Goal: Information Seeking & Learning: Learn about a topic

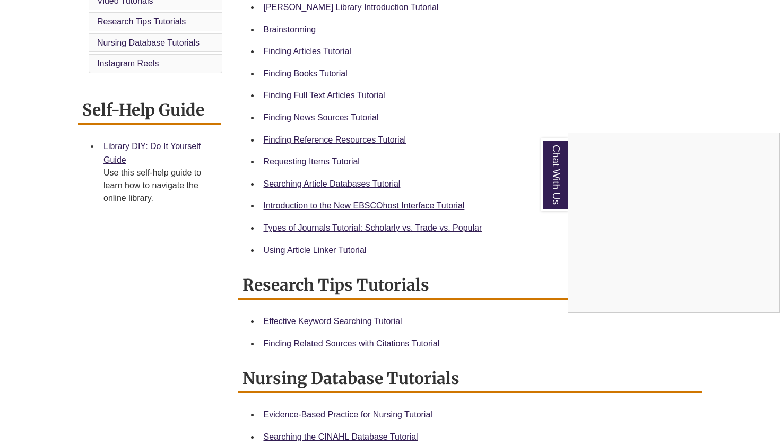
scroll to position [340, 0]
click at [315, 50] on div "Chat With Us" at bounding box center [390, 222] width 780 height 445
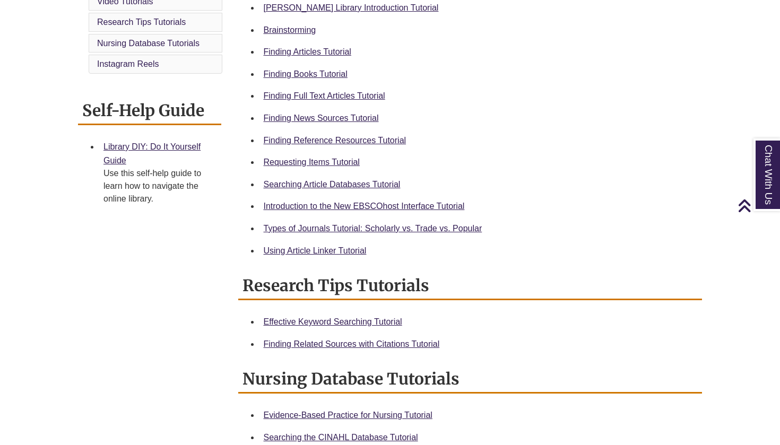
click at [315, 50] on link "Finding Articles Tutorial" at bounding box center [308, 51] width 88 height 9
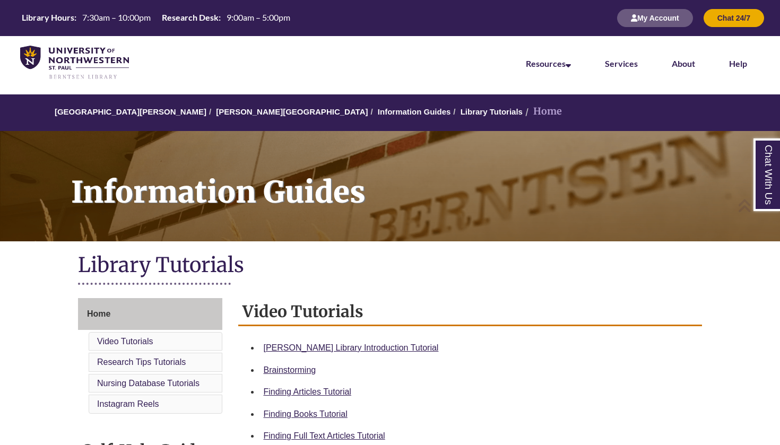
scroll to position [0, 0]
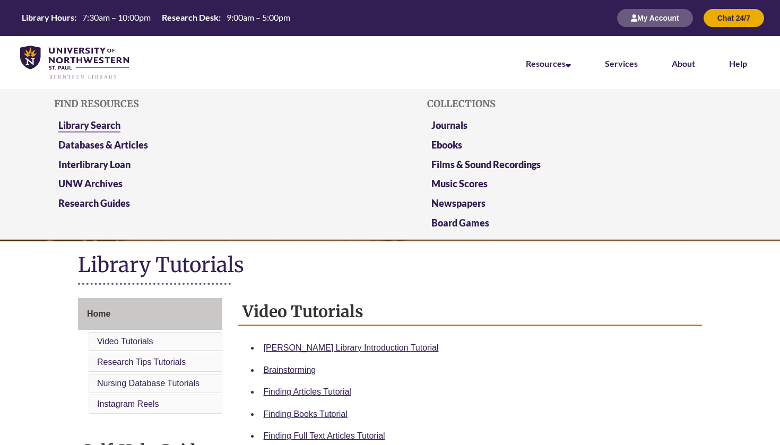
click at [90, 123] on link "Library Search" at bounding box center [89, 125] width 62 height 13
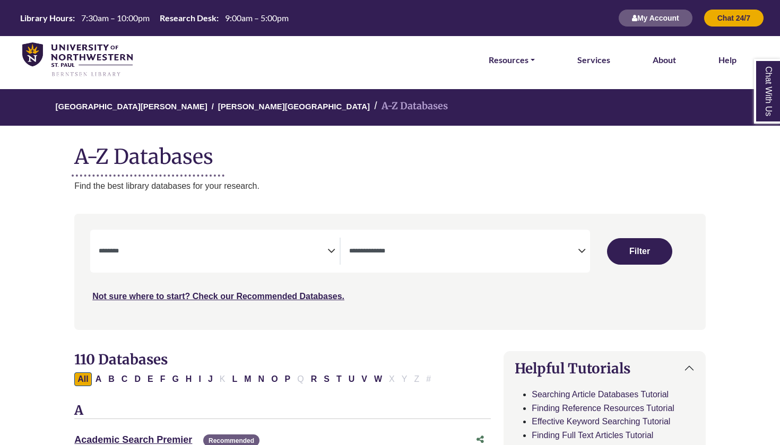
select select "Database Subject Filter"
select select "Database Types Filter"
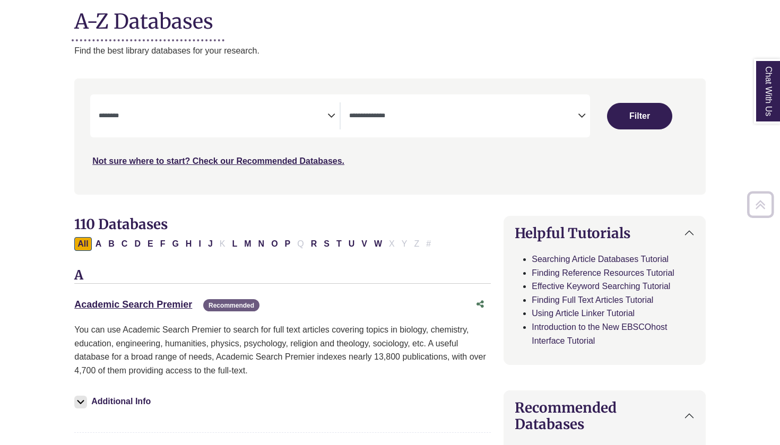
scroll to position [136, 0]
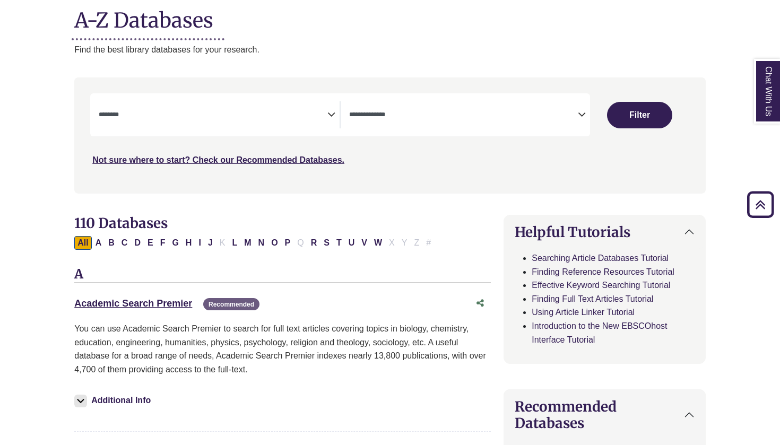
click at [333, 115] on icon "Search filters" at bounding box center [331, 113] width 8 height 16
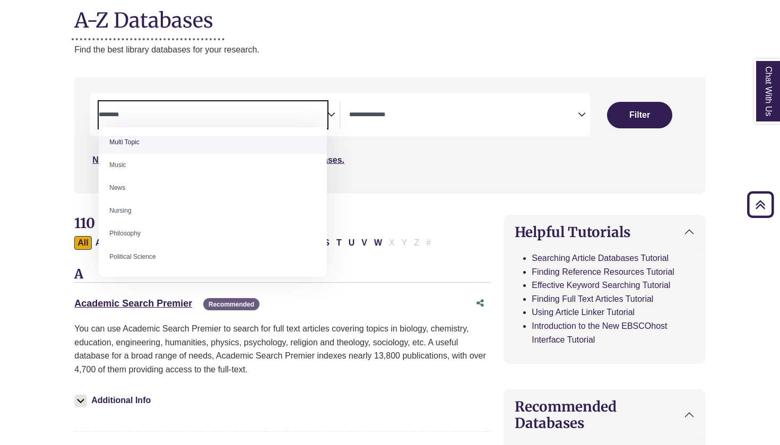
scroll to position [717, 0]
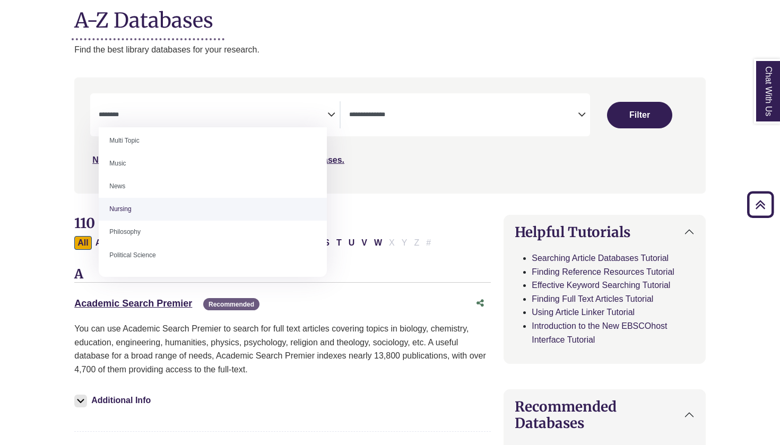
select select "*****"
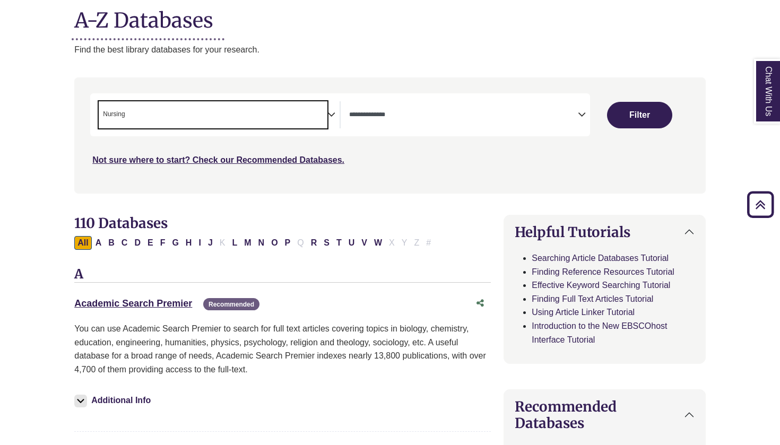
click at [311, 116] on span "× Nursing" at bounding box center [213, 114] width 229 height 27
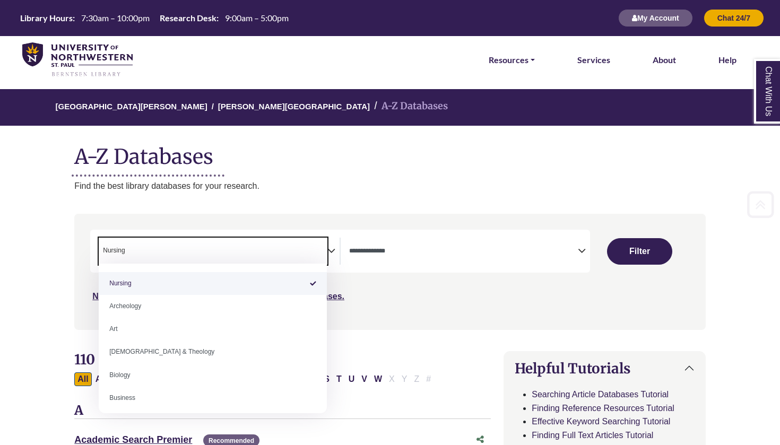
scroll to position [0, 0]
drag, startPoint x: 136, startPoint y: 285, endPoint x: 111, endPoint y: 284, distance: 24.4
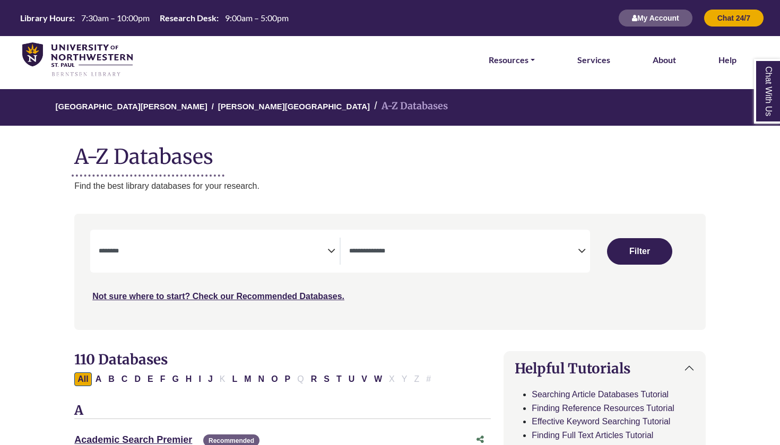
click at [330, 250] on icon "Search filters" at bounding box center [331, 249] width 8 height 16
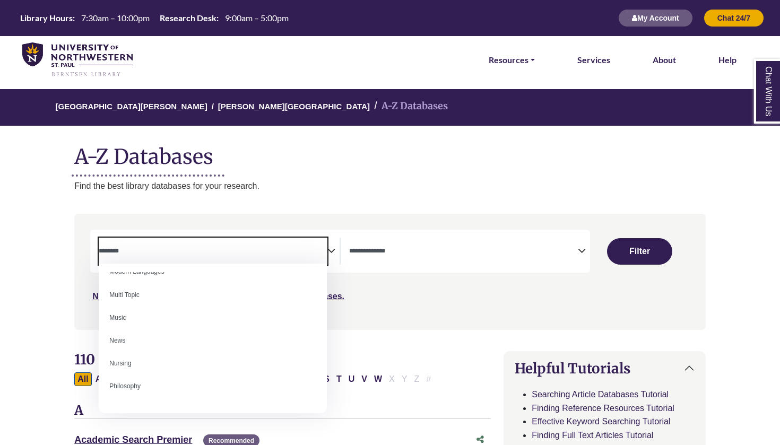
scroll to position [702, 0]
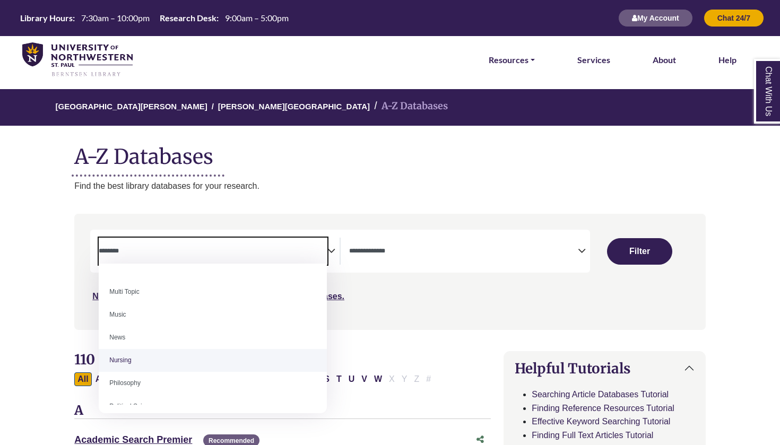
select select "*****"
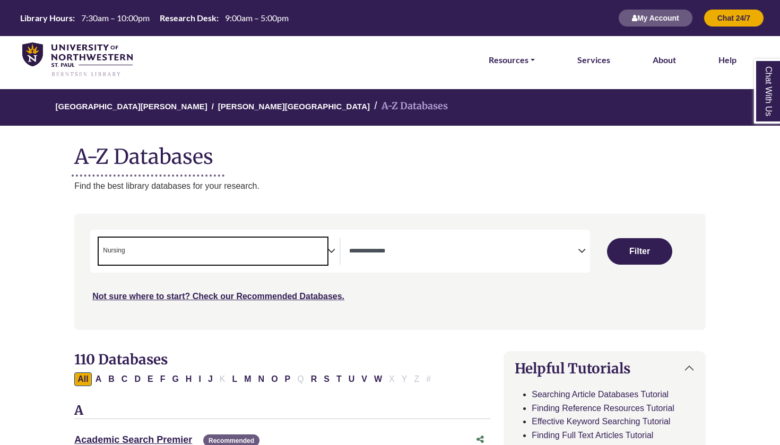
click at [584, 247] on icon "Search filters" at bounding box center [582, 249] width 8 height 16
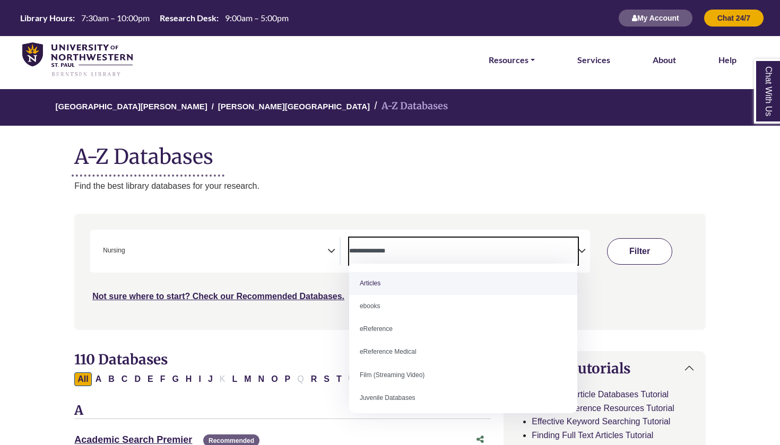
click at [636, 254] on div "Search filters" at bounding box center [390, 271] width 618 height 107
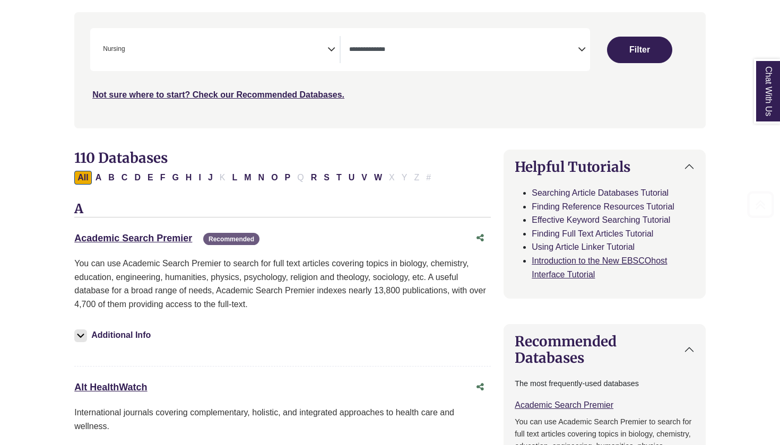
scroll to position [202, 0]
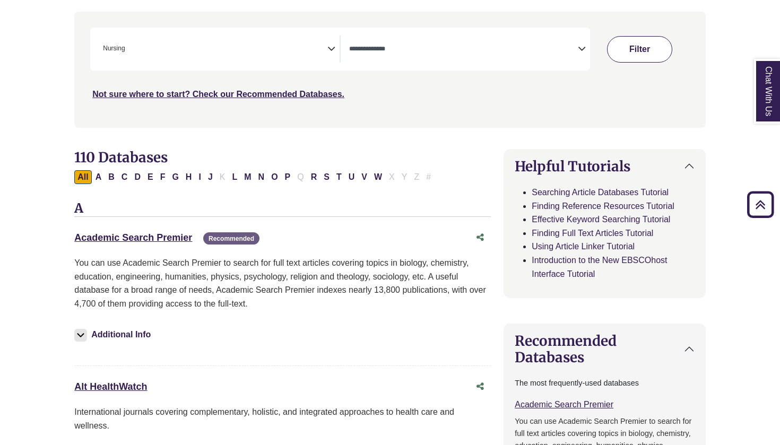
click at [642, 47] on button "Filter" at bounding box center [639, 49] width 65 height 27
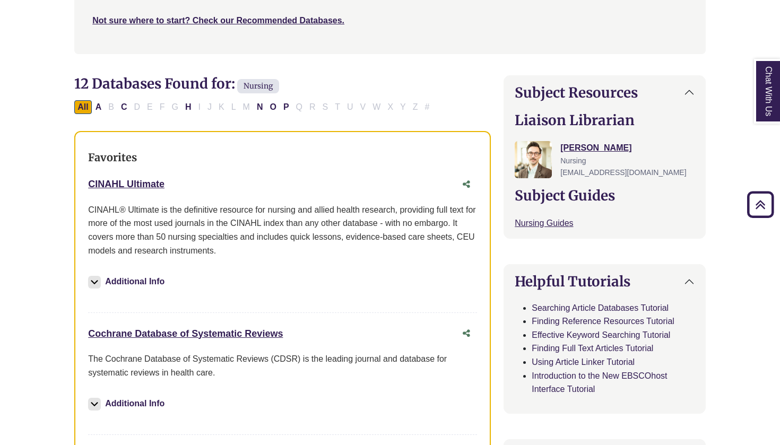
scroll to position [281, 0]
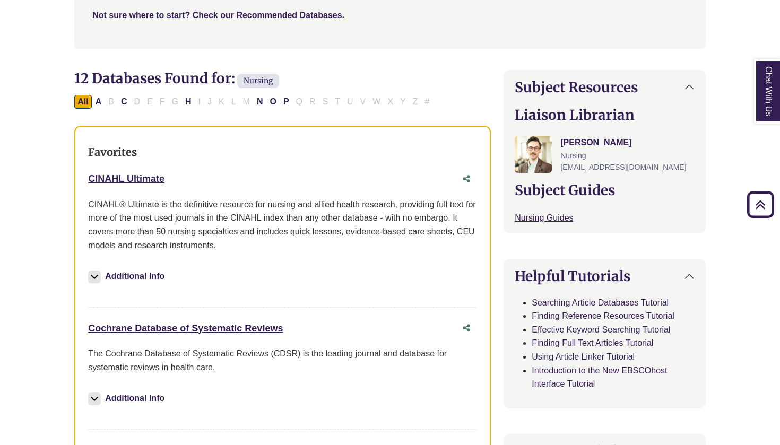
drag, startPoint x: 86, startPoint y: 322, endPoint x: 292, endPoint y: 331, distance: 206.0
click at [292, 331] on div "Favorites CINAHL Ultimate This link opens in a new window CINAHL® Ultimate is t…" at bounding box center [282, 369] width 416 height 486
copy link "Cochrane Database of Systematic Reviews"
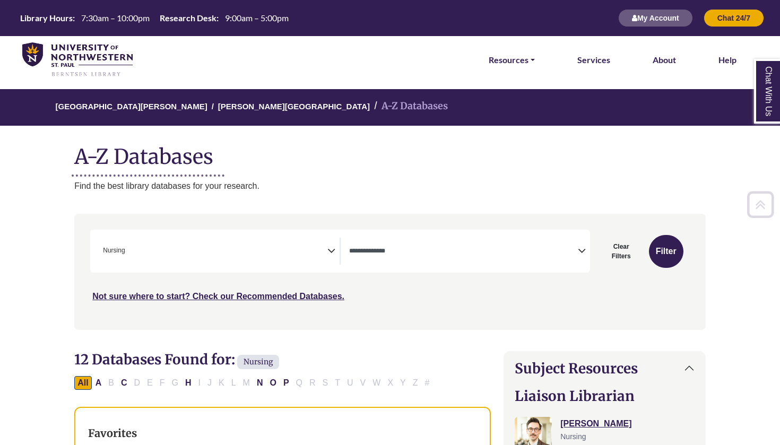
scroll to position [0, 0]
click at [333, 253] on icon "Search filters" at bounding box center [331, 249] width 8 height 16
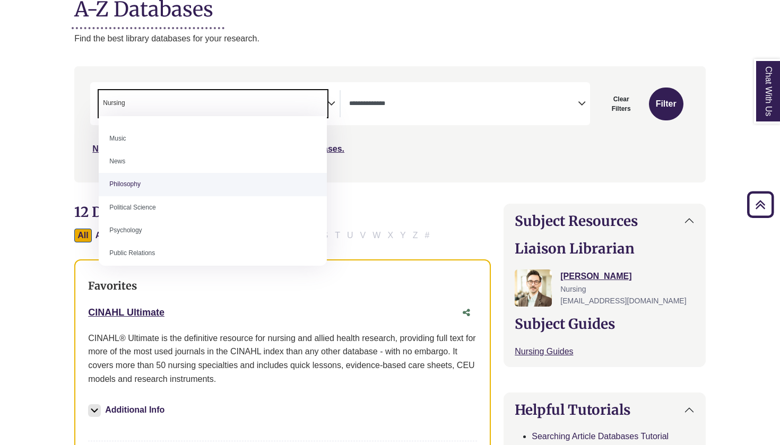
scroll to position [755, 0]
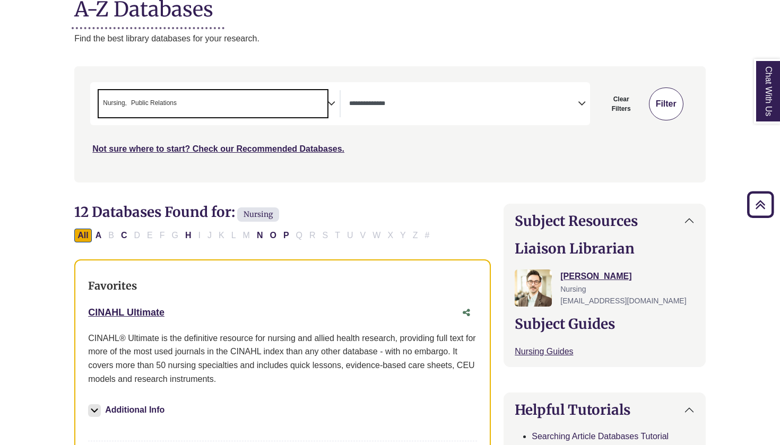
click at [673, 106] on button "Filter" at bounding box center [666, 104] width 34 height 33
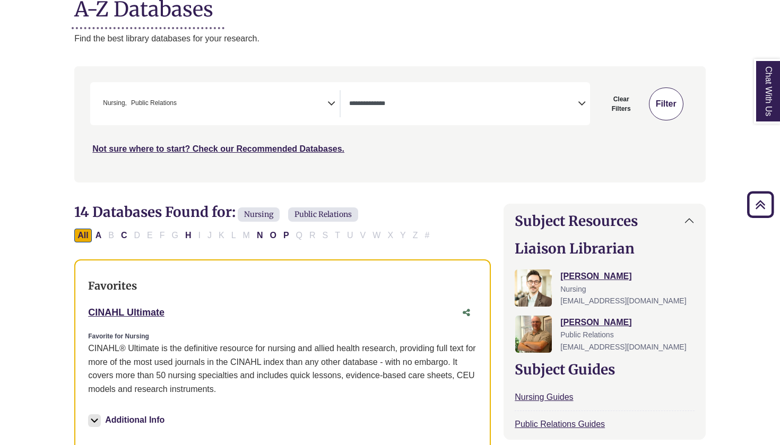
click at [667, 101] on button "Filter" at bounding box center [666, 104] width 34 height 33
select select "Database Types Filter"
click at [328, 99] on icon "Search filters" at bounding box center [331, 102] width 8 height 16
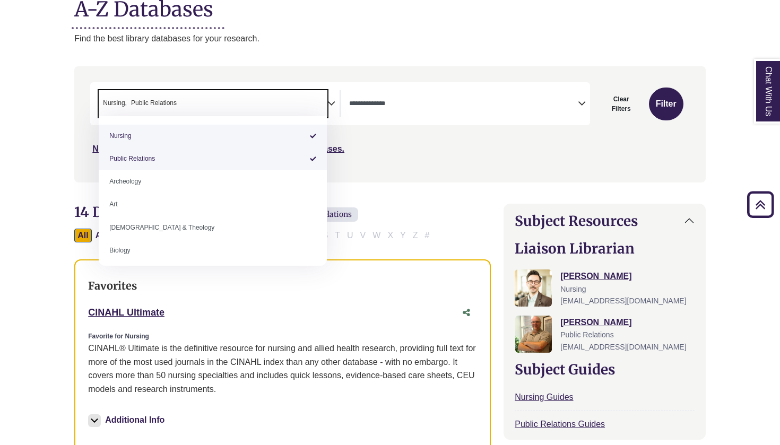
select select "******"
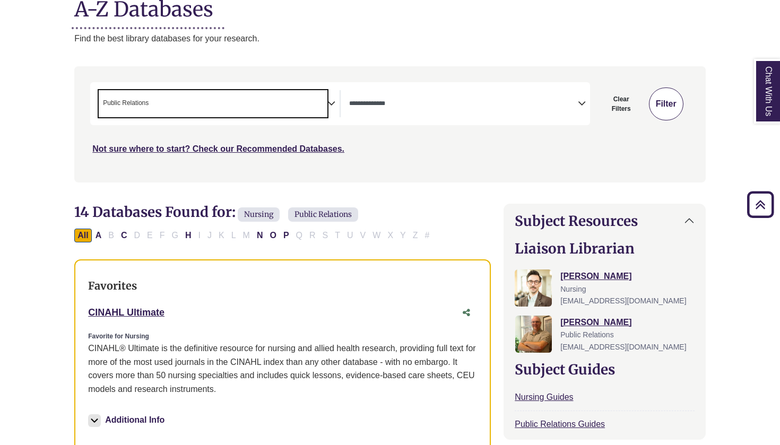
click at [662, 107] on button "Filter" at bounding box center [666, 104] width 34 height 33
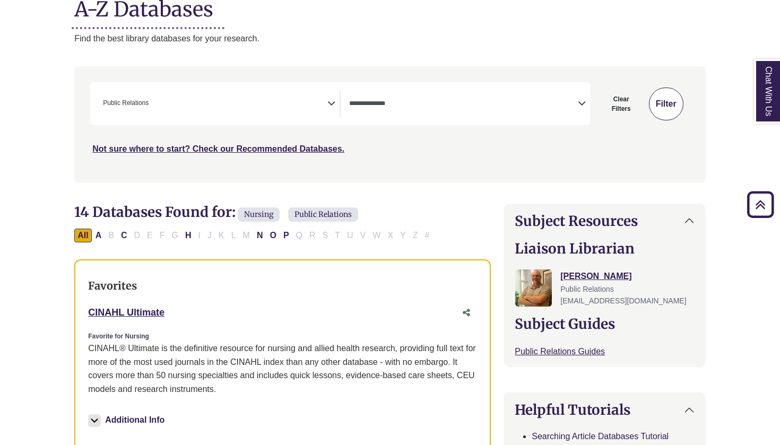
select select "Database Types Filter"
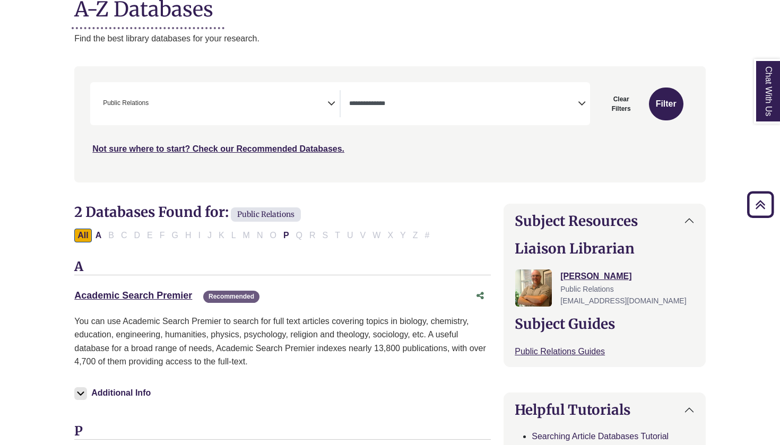
click at [331, 101] on icon "Search filters" at bounding box center [331, 102] width 8 height 16
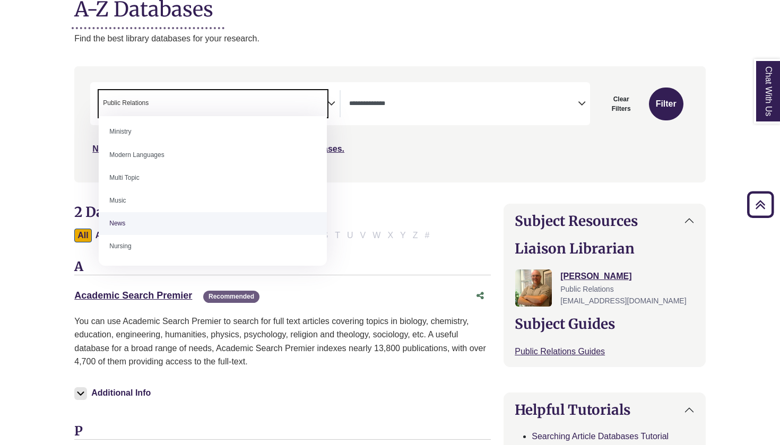
scroll to position [717, 0]
select select "*****"
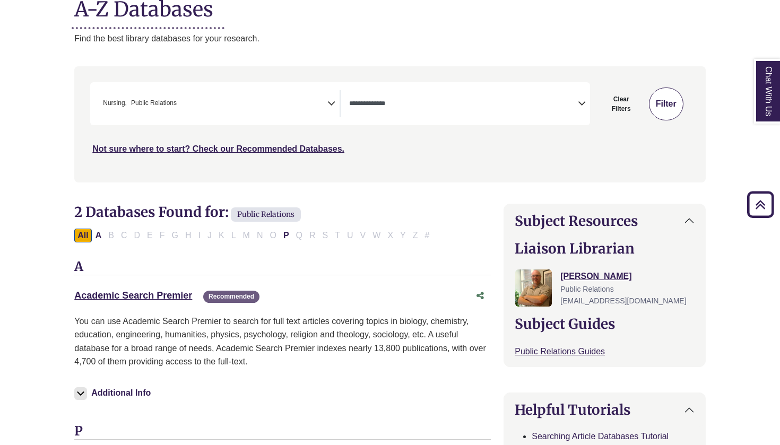
click at [677, 102] on button "Filter" at bounding box center [666, 104] width 34 height 33
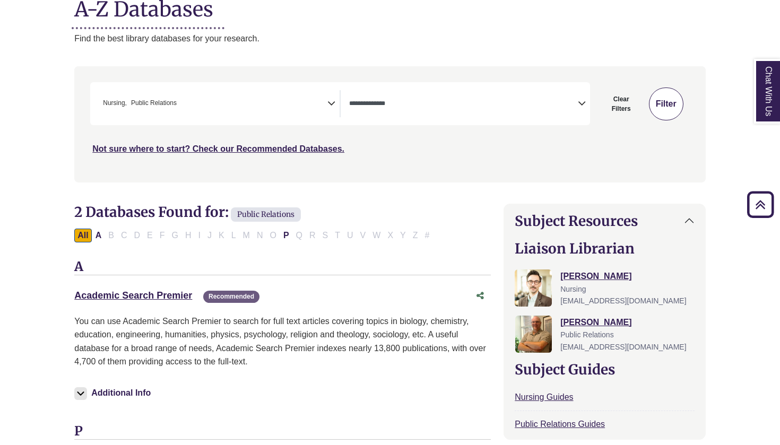
select select "Database Types Filter"
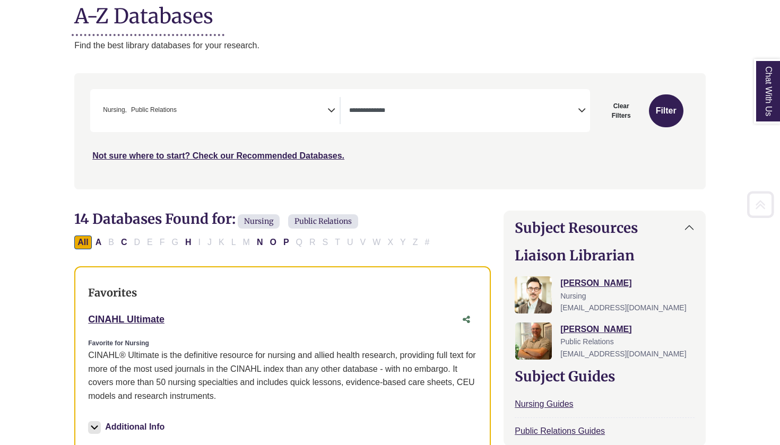
scroll to position [142, 0]
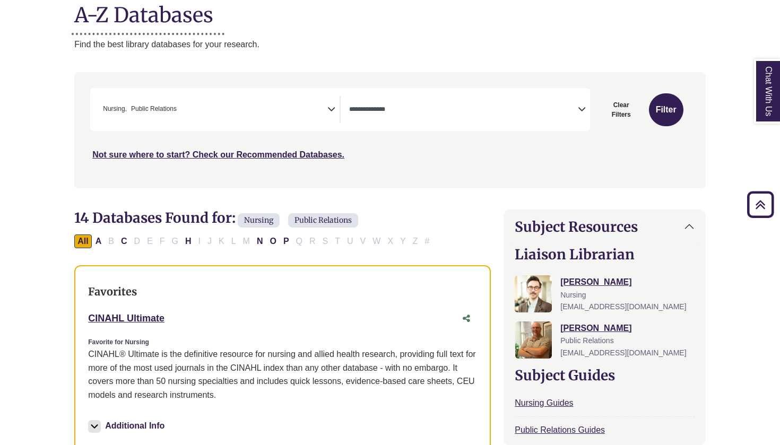
click at [330, 107] on icon "Search filters" at bounding box center [331, 108] width 8 height 16
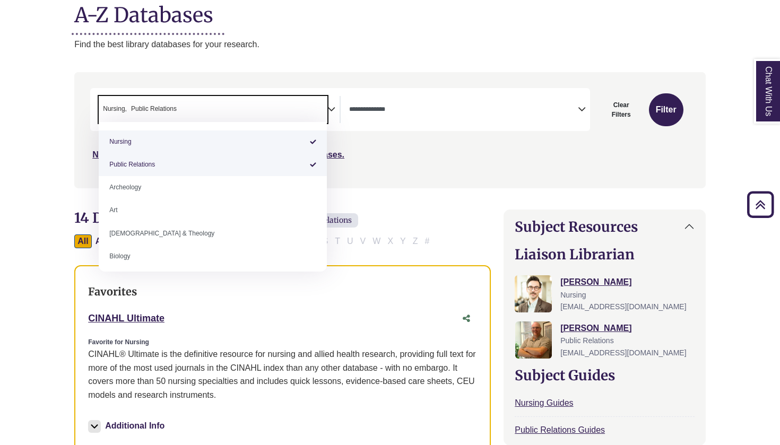
select select "******"
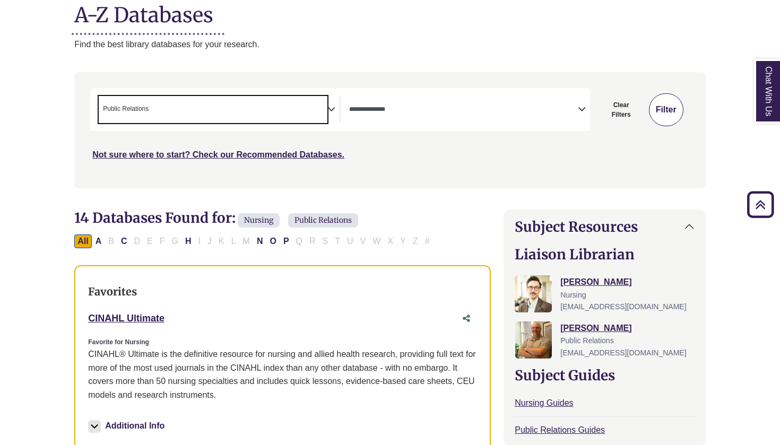
click at [658, 109] on button "Filter" at bounding box center [666, 109] width 34 height 33
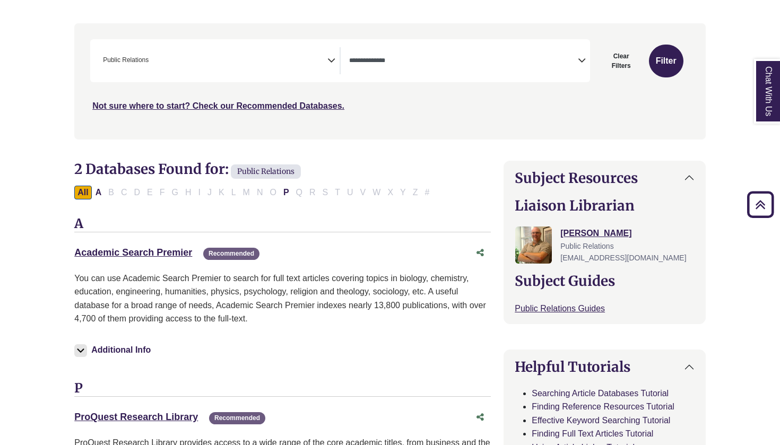
scroll to position [193, 0]
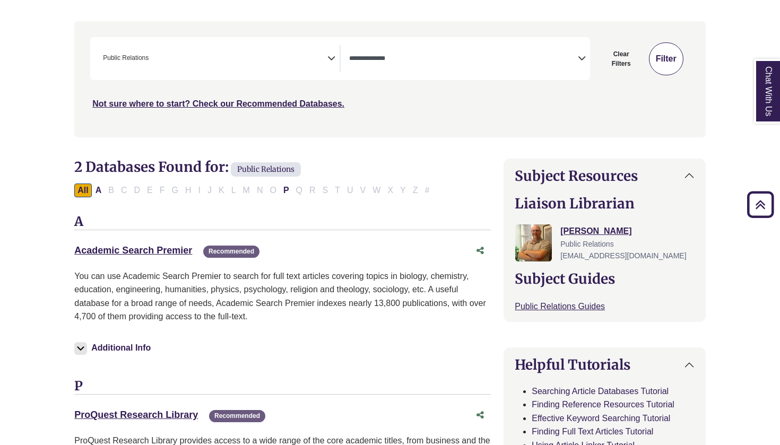
click at [668, 55] on button "Filter" at bounding box center [666, 58] width 34 height 33
select select "Database Types Filter"
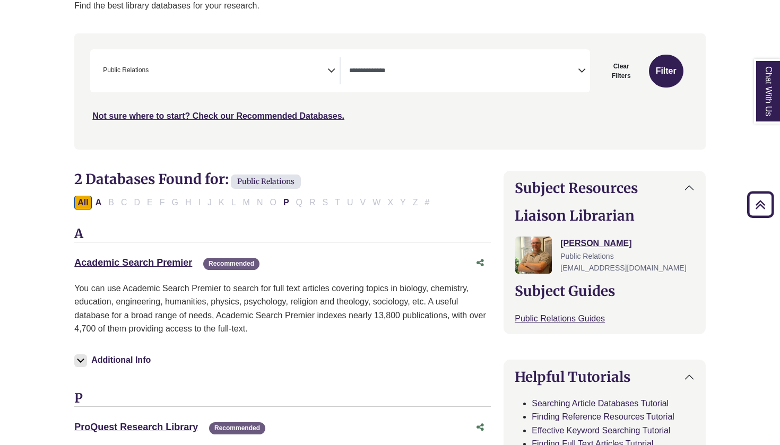
scroll to position [164, 0]
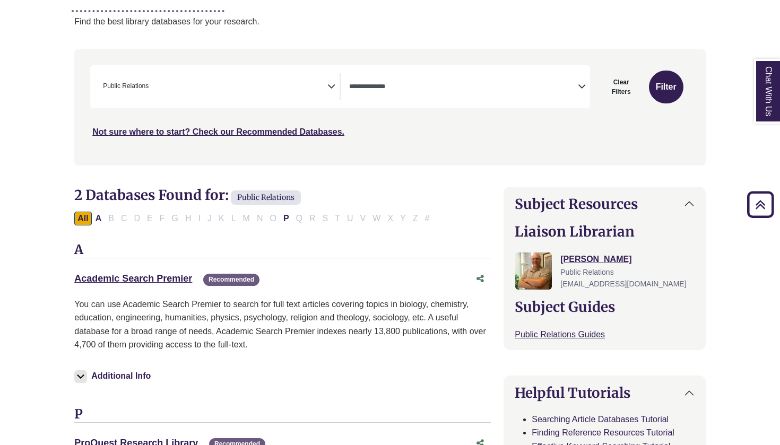
click at [329, 82] on icon "Search filters" at bounding box center [331, 85] width 8 height 16
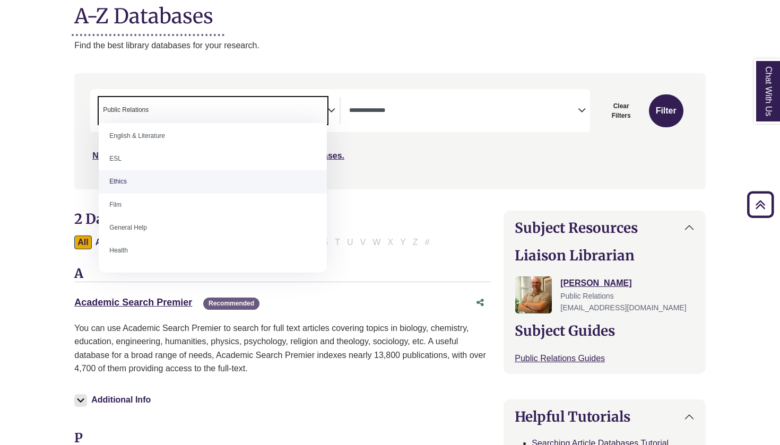
scroll to position [397, 0]
select select "******"
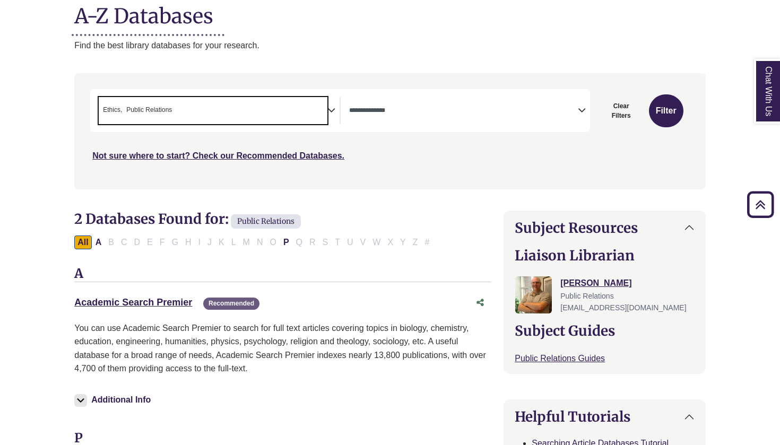
click at [331, 108] on icon "Search filters" at bounding box center [331, 109] width 8 height 16
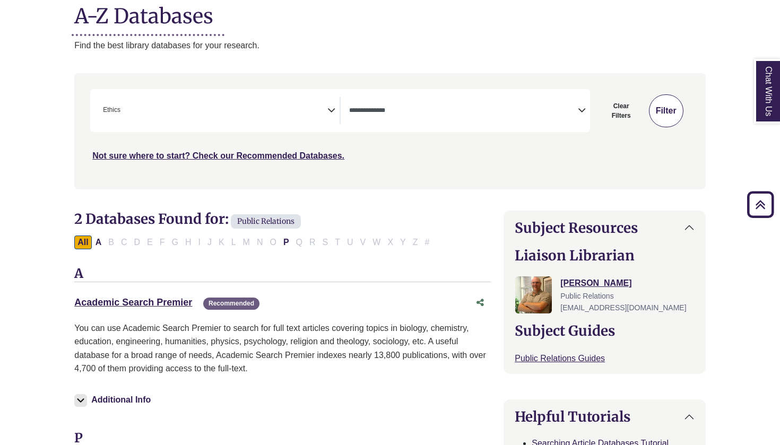
click at [657, 107] on button "Filter" at bounding box center [666, 110] width 34 height 33
select select "Database Types Filter"
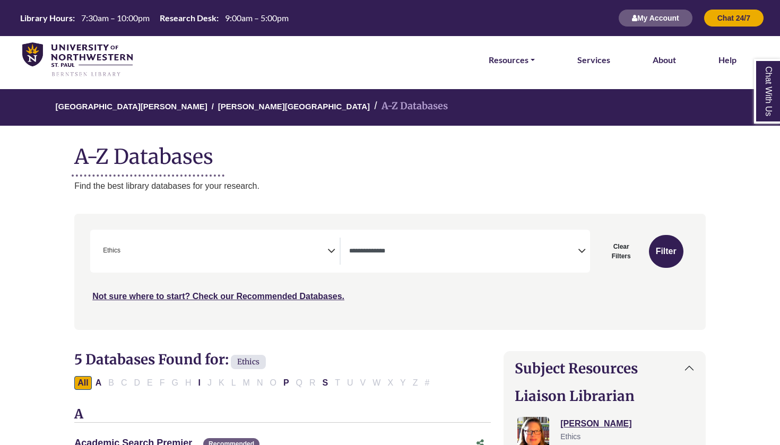
click at [330, 250] on icon "Search filters" at bounding box center [331, 249] width 8 height 16
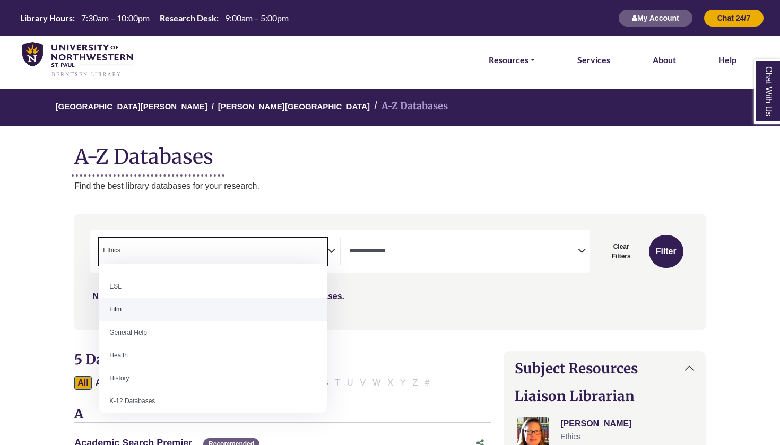
scroll to position [452, 0]
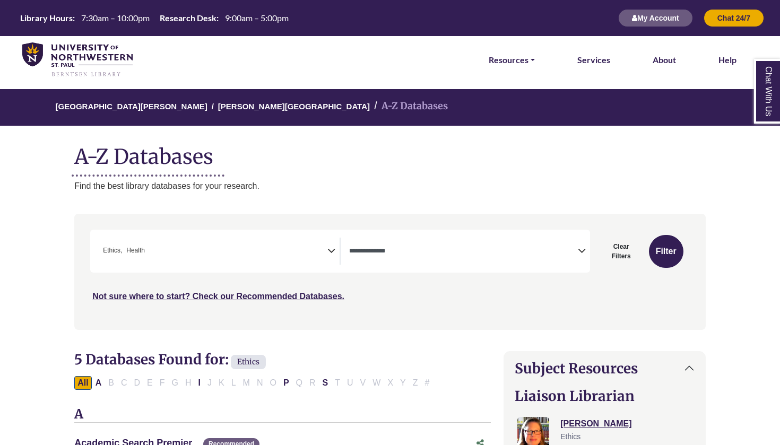
click at [334, 250] on icon "Search filters" at bounding box center [331, 249] width 8 height 16
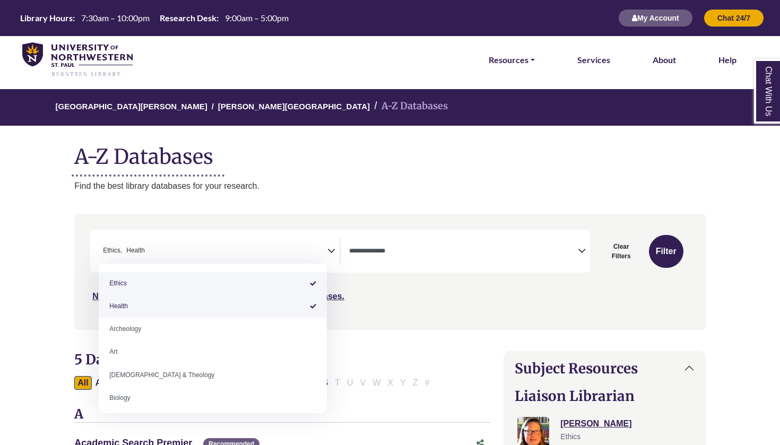
select select "*****"
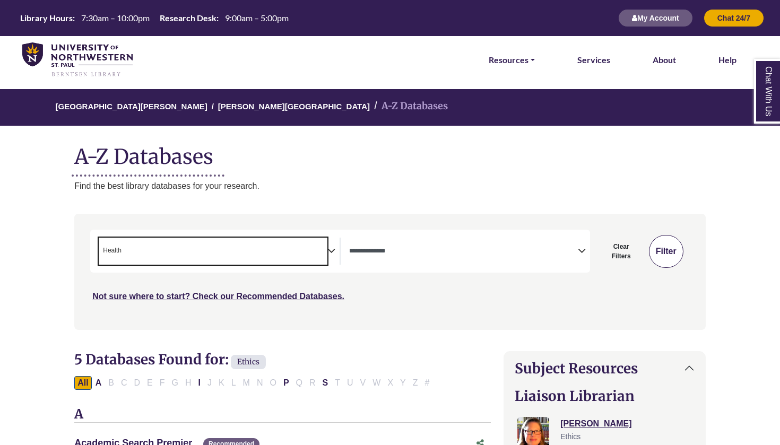
click at [665, 251] on button "Filter" at bounding box center [666, 251] width 34 height 33
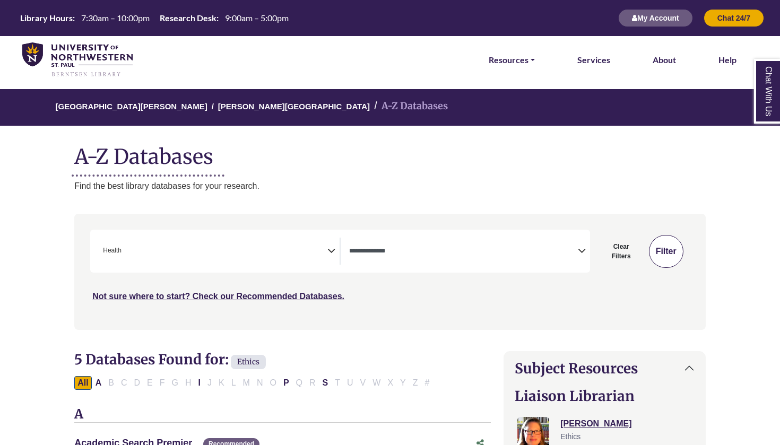
select select "Database Types Filter"
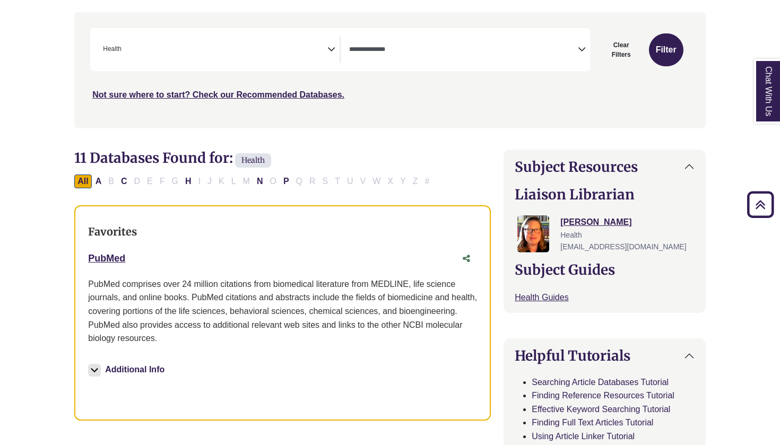
scroll to position [192, 0]
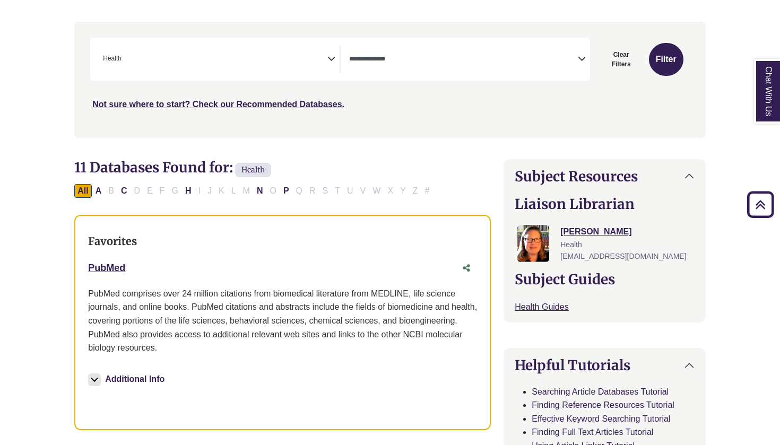
click at [294, 245] on h3 "Favorites" at bounding box center [282, 241] width 389 height 13
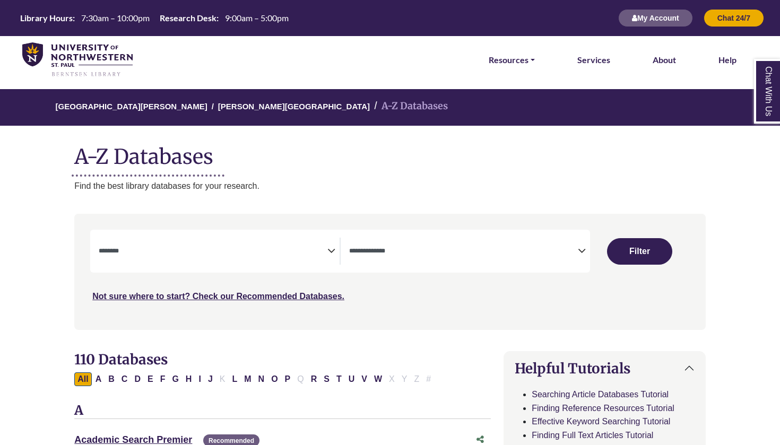
select select "Database Subject Filter"
select select "Database Types Filter"
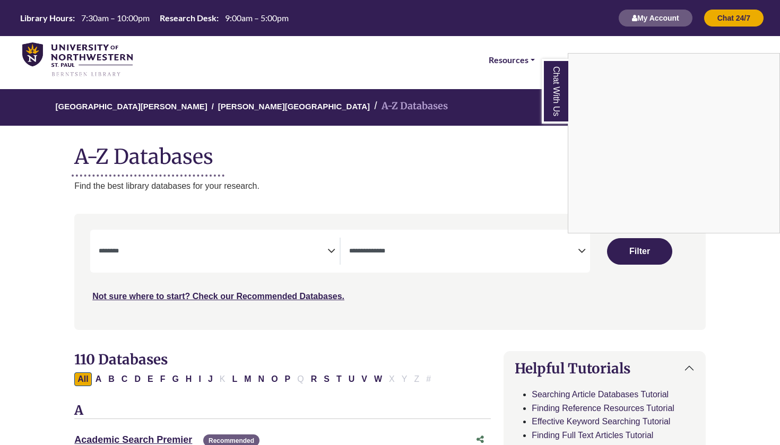
click at [327, 248] on div "Chat With Us" at bounding box center [390, 222] width 780 height 445
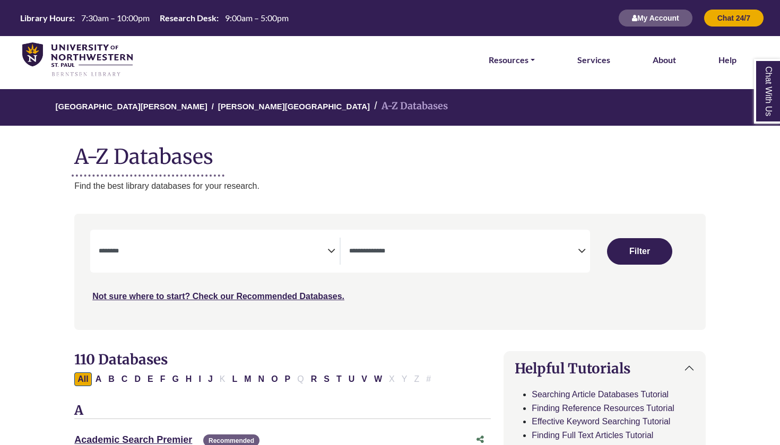
click at [333, 249] on icon "Search filters" at bounding box center [331, 249] width 8 height 16
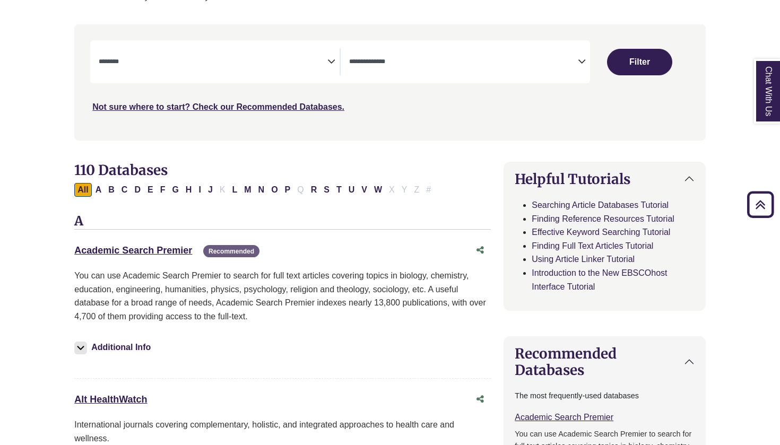
scroll to position [185, 0]
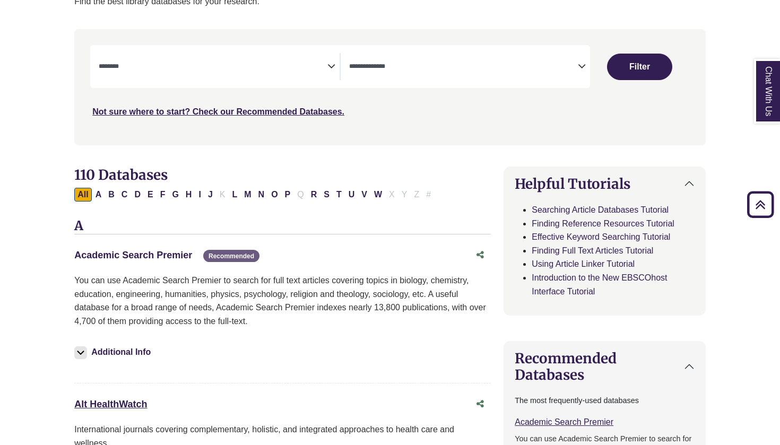
click at [158, 250] on link "Academic Search Premier This link opens in a new window" at bounding box center [133, 255] width 118 height 11
